Goal: Task Accomplishment & Management: Complete application form

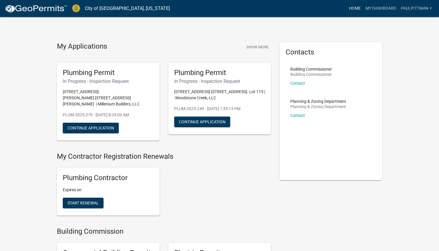
click at [353, 4] on link "Home" at bounding box center [354, 8] width 16 height 11
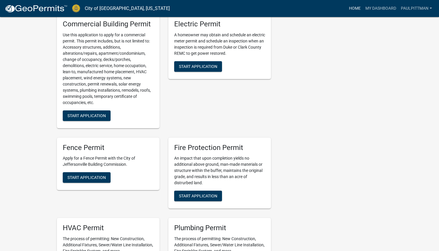
scroll to position [309, 0]
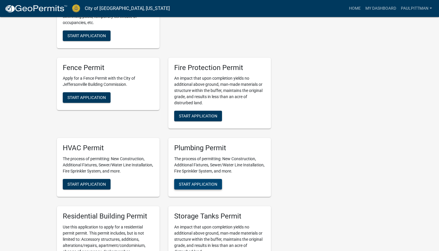
click at [194, 182] on span "Start Application" at bounding box center [198, 184] width 38 height 5
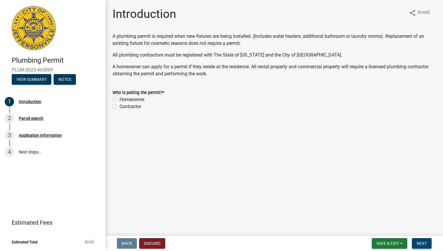
click at [422, 243] on span "Next" at bounding box center [422, 243] width 10 height 5
click at [129, 105] on label "Contractor" at bounding box center [131, 106] width 22 height 7
click at [123, 105] on input "Contractor" at bounding box center [122, 105] width 4 height 4
radio input "true"
click at [424, 244] on span "Next" at bounding box center [422, 243] width 10 height 5
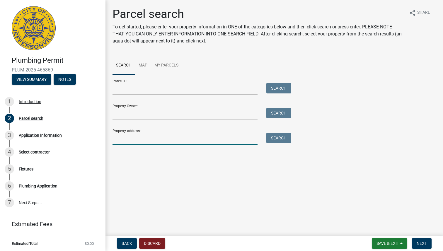
click at [144, 139] on input "Property Address:" at bounding box center [185, 139] width 145 height 12
type input "227 [PERSON_NAME]"
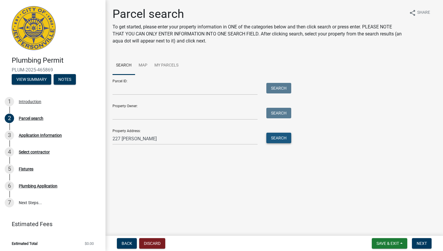
click at [275, 134] on button "Search" at bounding box center [278, 138] width 25 height 11
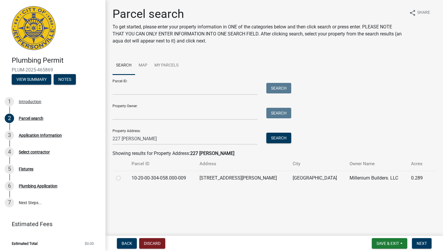
click at [123, 175] on label at bounding box center [123, 175] width 0 height 0
click at [123, 178] on input "radio" at bounding box center [125, 177] width 4 height 4
radio input "true"
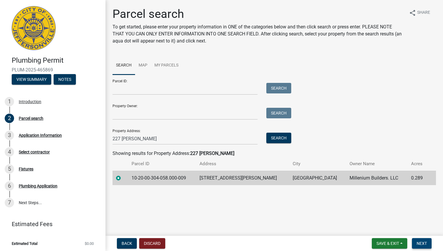
click at [424, 243] on span "Next" at bounding box center [422, 243] width 10 height 5
click at [424, 246] on button "Next" at bounding box center [422, 243] width 20 height 11
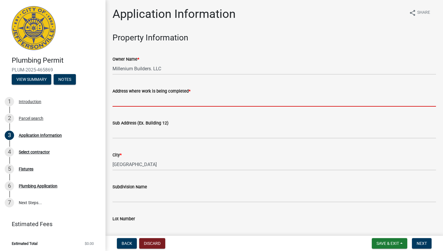
click at [191, 98] on input "Address where work is being completed *" at bounding box center [275, 101] width 324 height 12
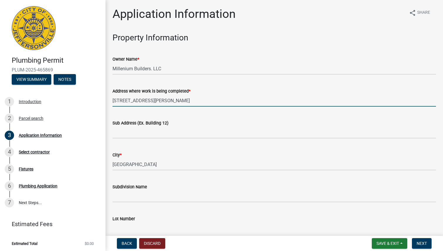
type input "[STREET_ADDRESS][PERSON_NAME]"
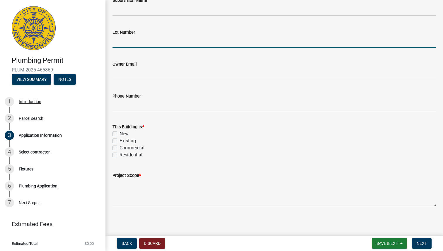
scroll to position [187, 0]
click at [120, 135] on label "New" at bounding box center [124, 133] width 9 height 7
click at [120, 134] on input "New" at bounding box center [122, 132] width 4 height 4
checkbox input "true"
checkbox input "false"
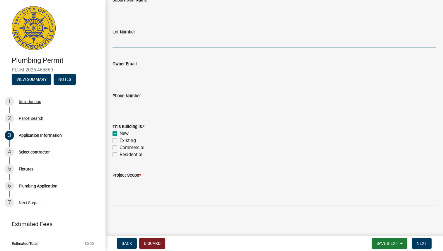
checkbox input "false"
click at [123, 156] on label "Residential" at bounding box center [131, 154] width 23 height 7
click at [123, 155] on input "Residential" at bounding box center [122, 153] width 4 height 4
checkbox input "true"
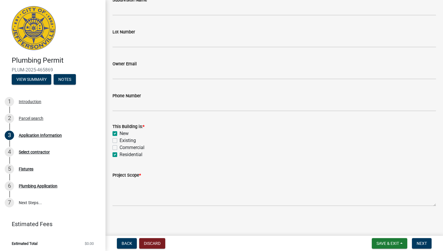
checkbox input "false"
checkbox input "true"
click at [131, 191] on textarea "Project Scope *" at bounding box center [275, 193] width 324 height 28
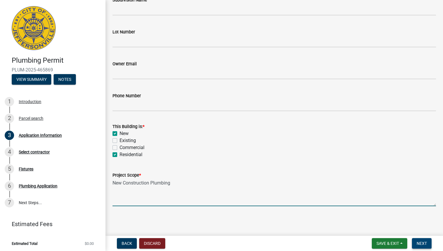
type textarea "New Construction Plumbing"
click at [416, 243] on button "Next" at bounding box center [422, 243] width 20 height 11
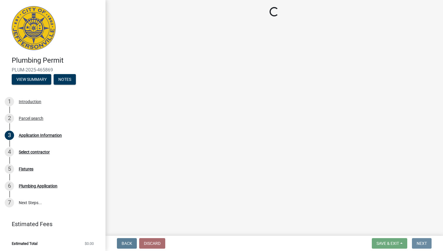
scroll to position [0, 0]
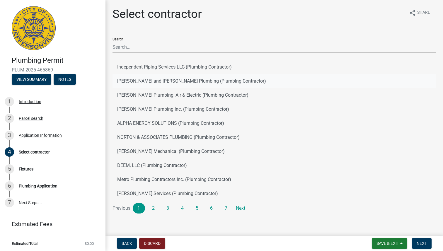
click at [143, 81] on button "[PERSON_NAME] and [PERSON_NAME] Plumbing (Plumbing Contractor)" at bounding box center [275, 81] width 324 height 14
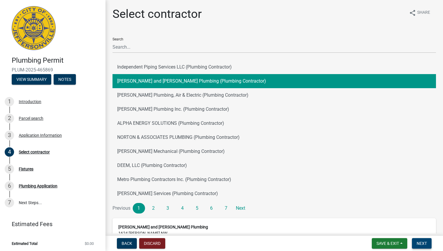
click at [422, 245] on span "Next" at bounding box center [422, 243] width 10 height 5
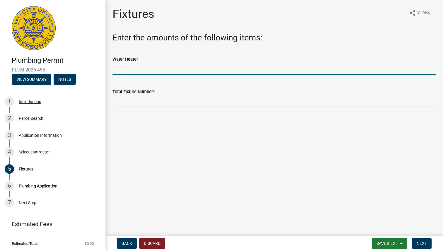
click at [145, 66] on input "text" at bounding box center [275, 69] width 324 height 12
type input "1"
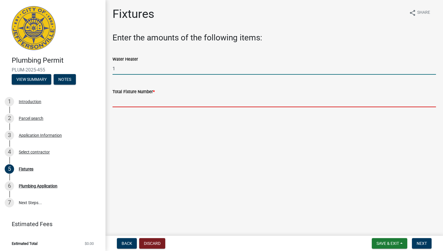
click at [193, 98] on input "text" at bounding box center [275, 101] width 324 height 12
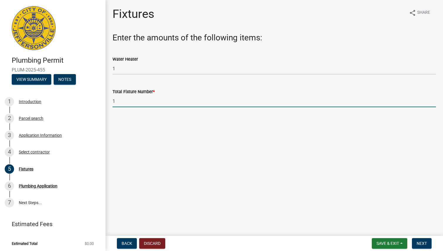
type input "12"
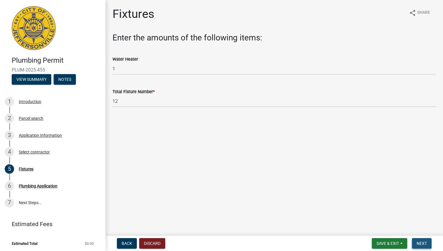
click at [419, 246] on button "Next" at bounding box center [422, 243] width 20 height 11
